Goal: Task Accomplishment & Management: Use online tool/utility

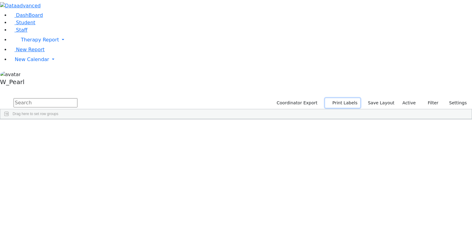
click at [347, 98] on button "Print Labels" at bounding box center [342, 103] width 35 height 10
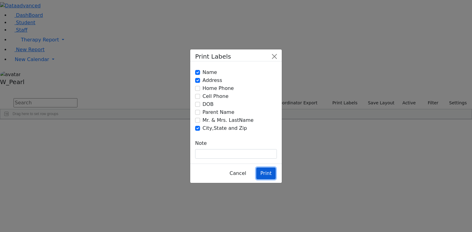
click at [268, 168] on button "Print" at bounding box center [265, 174] width 19 height 12
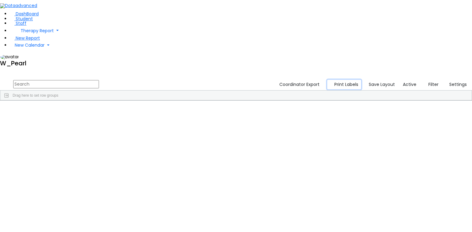
click at [350, 80] on button "Print Labels" at bounding box center [344, 85] width 34 height 10
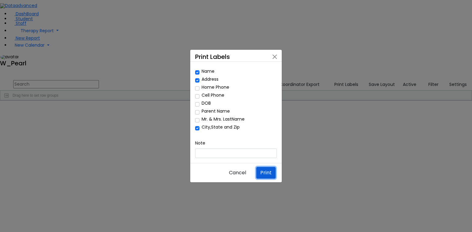
click at [265, 167] on button "Print" at bounding box center [265, 173] width 19 height 12
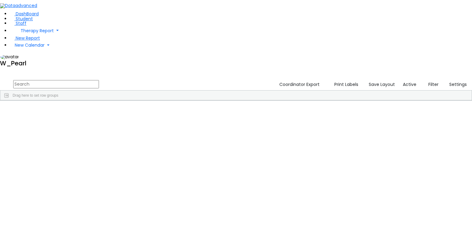
click at [99, 80] on input "text" at bounding box center [56, 84] width 86 height 8
type input "special"
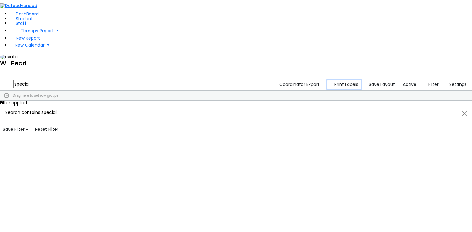
click at [347, 80] on button "Print Labels" at bounding box center [344, 85] width 34 height 10
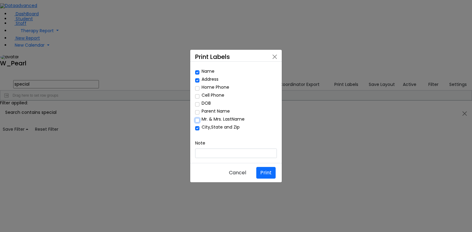
click at [198, 122] on input "Mr. & Mrs. LastName" at bounding box center [197, 120] width 4 height 4
checkbox input "true"
click at [197, 75] on input "Name" at bounding box center [197, 72] width 4 height 4
checkbox input "false"
click at [264, 167] on button "Print" at bounding box center [265, 173] width 19 height 12
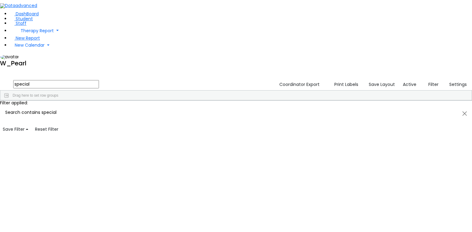
scroll to position [1335, 0]
